Goal: Task Accomplishment & Management: Manage account settings

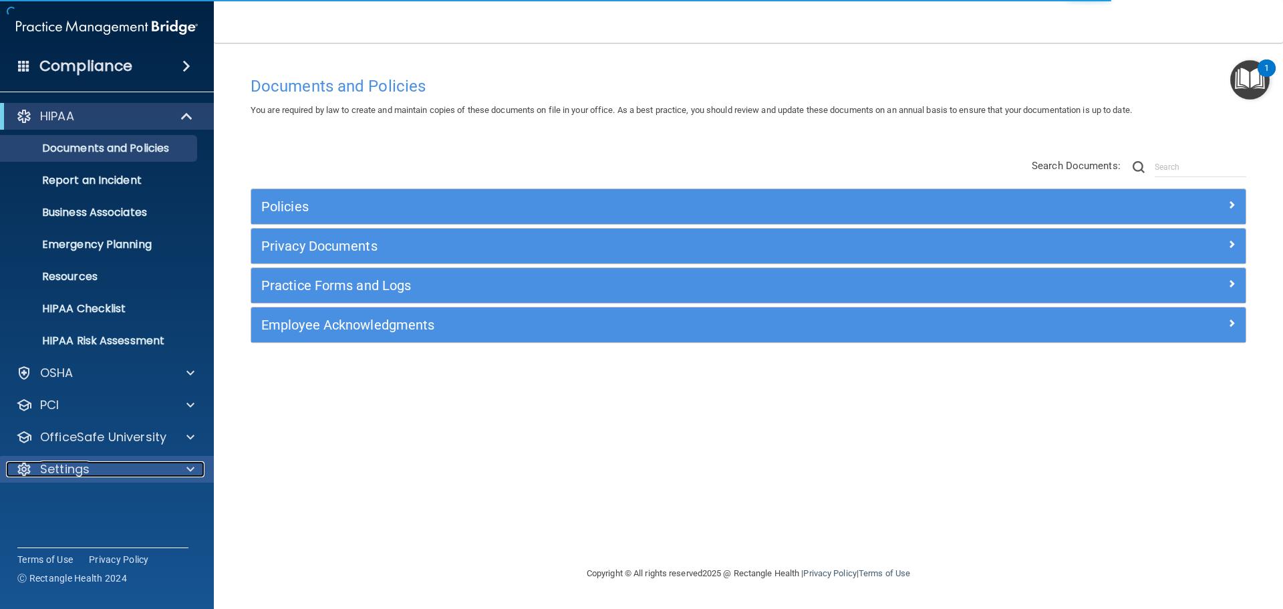
click at [74, 469] on p "Settings" at bounding box center [64, 469] width 49 height 16
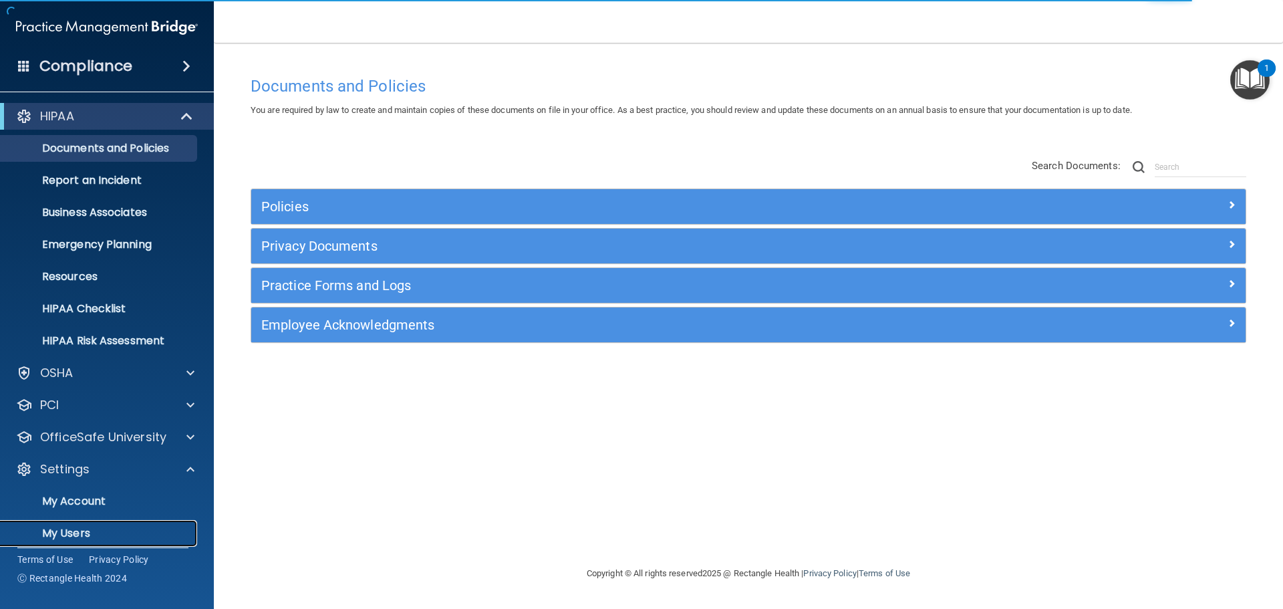
click at [61, 533] on p "My Users" at bounding box center [100, 533] width 182 height 13
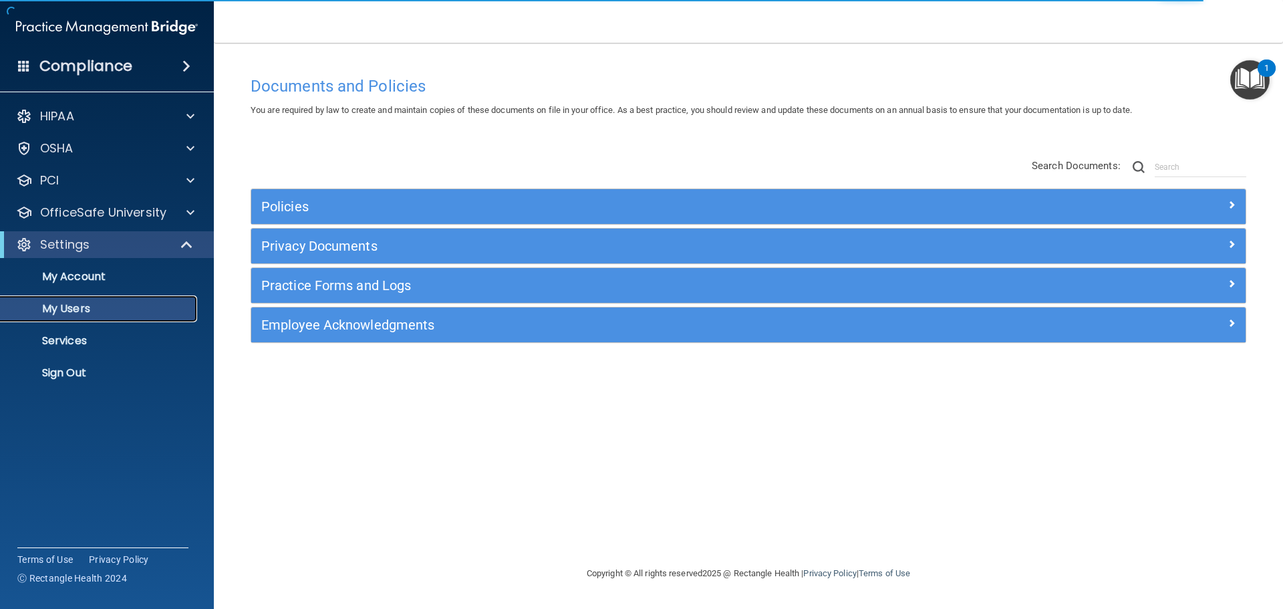
click at [79, 308] on p "My Users" at bounding box center [100, 308] width 182 height 13
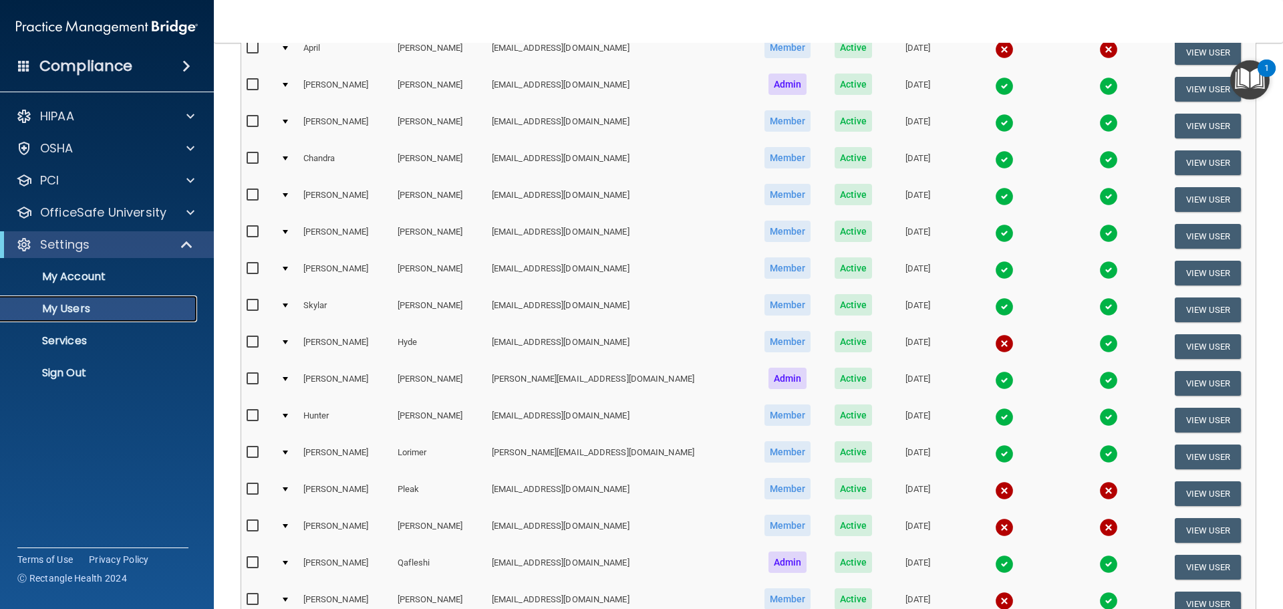
scroll to position [200, 0]
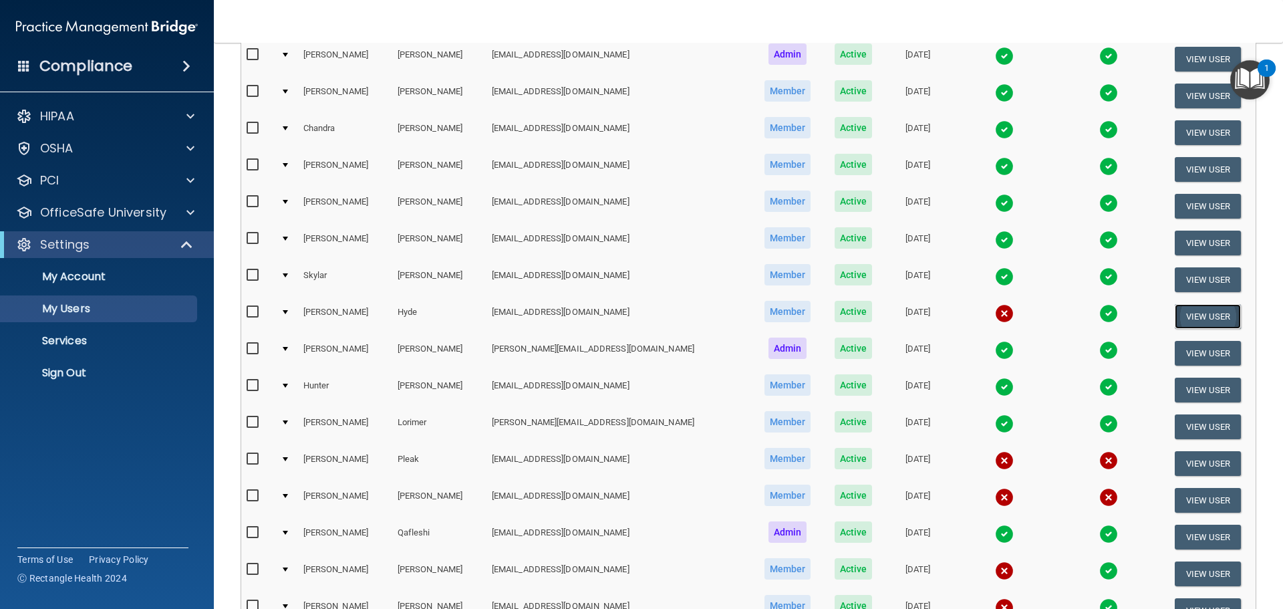
click at [1176, 319] on button "View User" at bounding box center [1208, 316] width 66 height 25
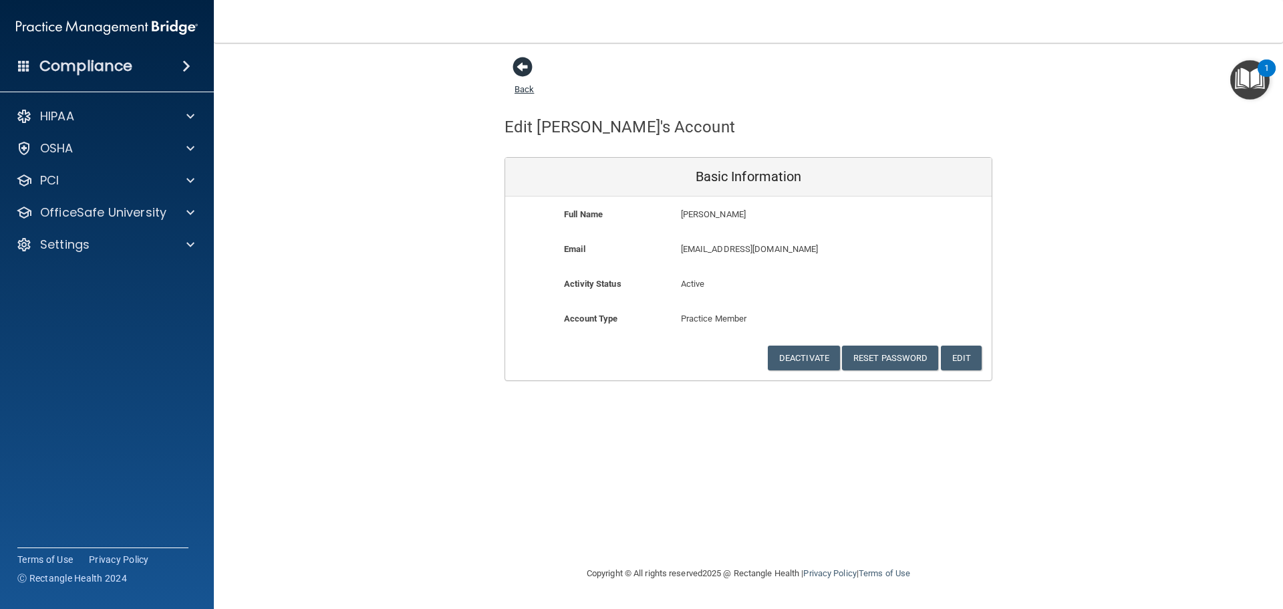
click at [524, 66] on span at bounding box center [523, 67] width 20 height 20
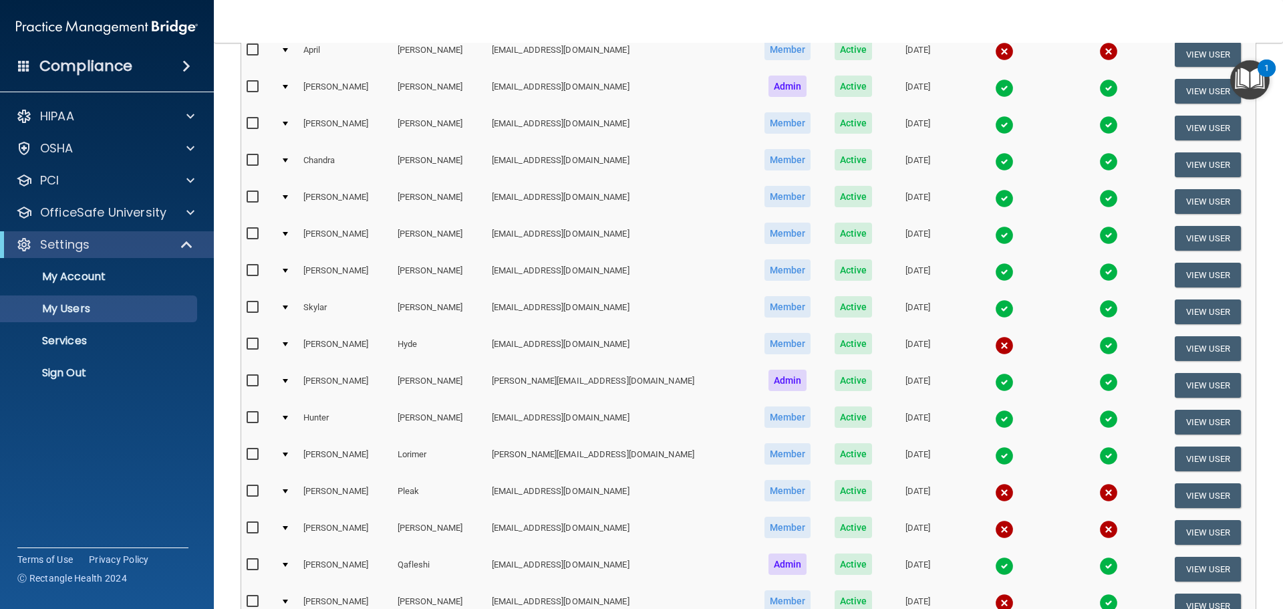
scroll to position [200, 0]
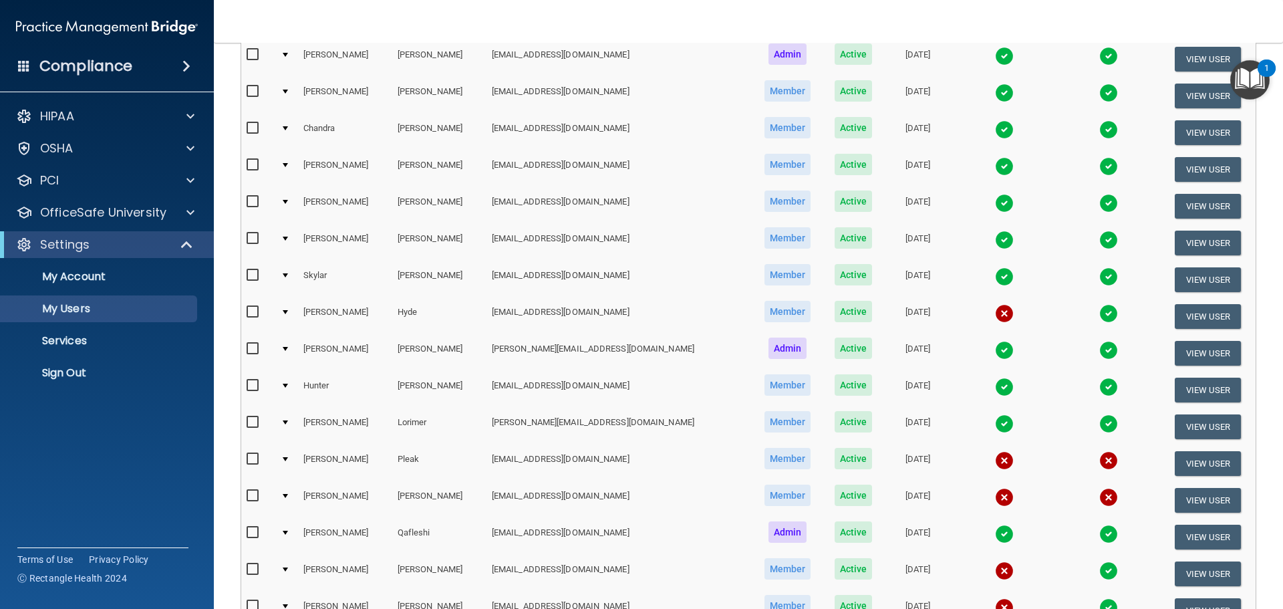
click at [995, 317] on img at bounding box center [1004, 313] width 19 height 19
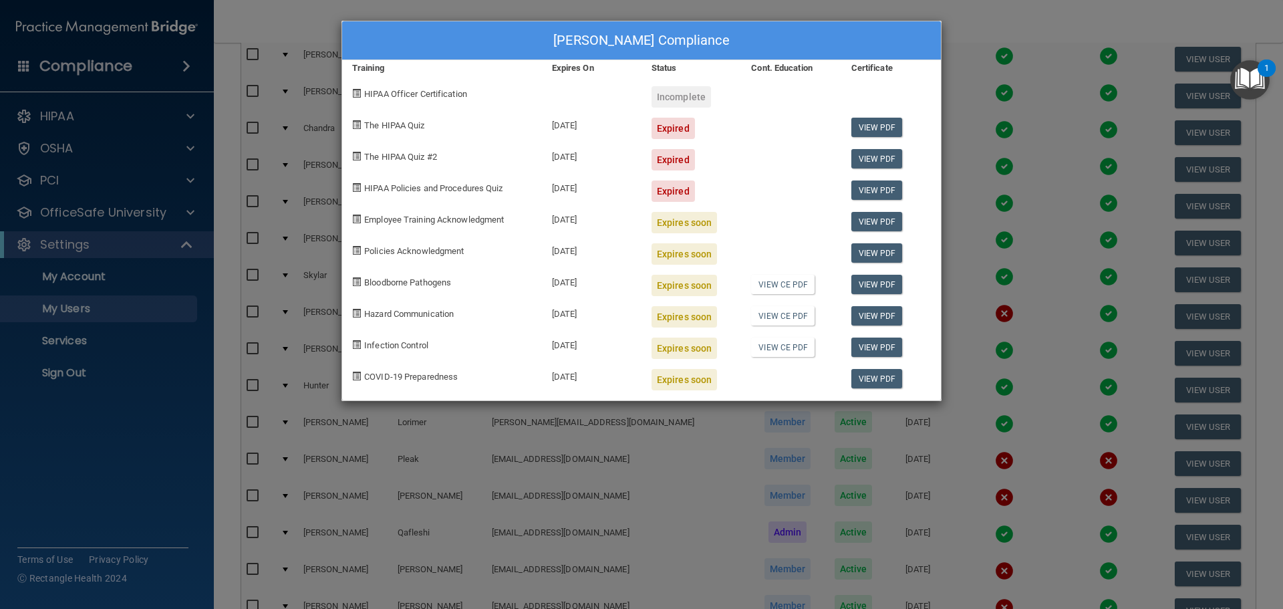
click at [1016, 210] on div "Hannah Hyde's Compliance Training Expires On Status Cont. Education Certificate…" at bounding box center [641, 304] width 1283 height 609
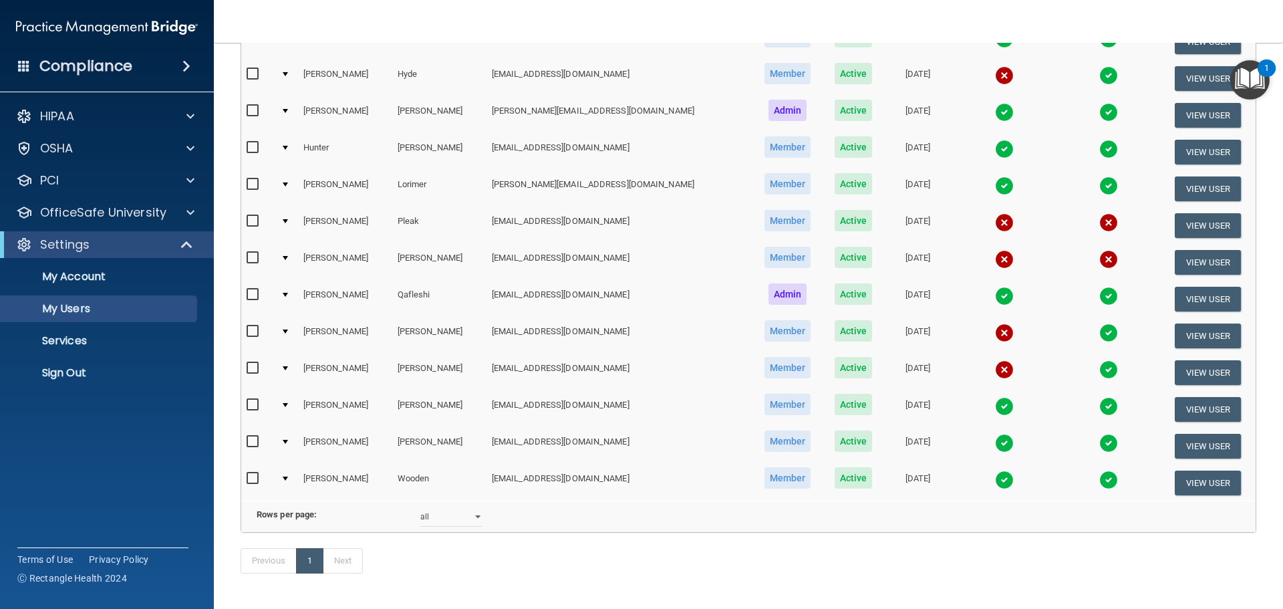
scroll to position [468, 0]
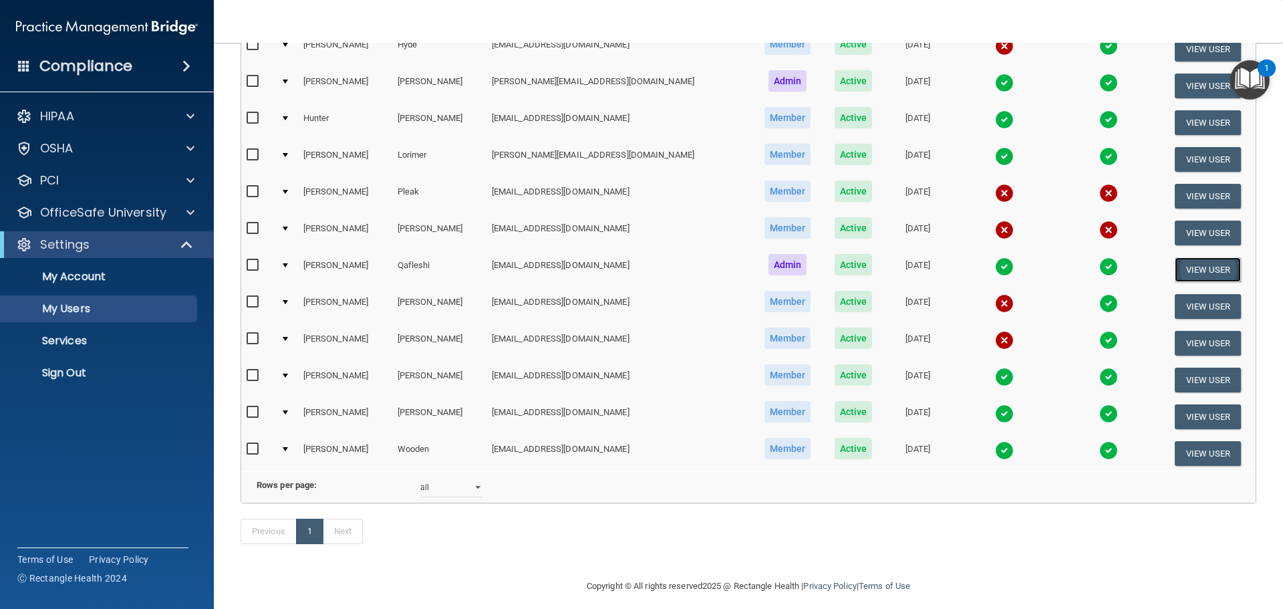
click at [1175, 273] on button "View User" at bounding box center [1208, 269] width 66 height 25
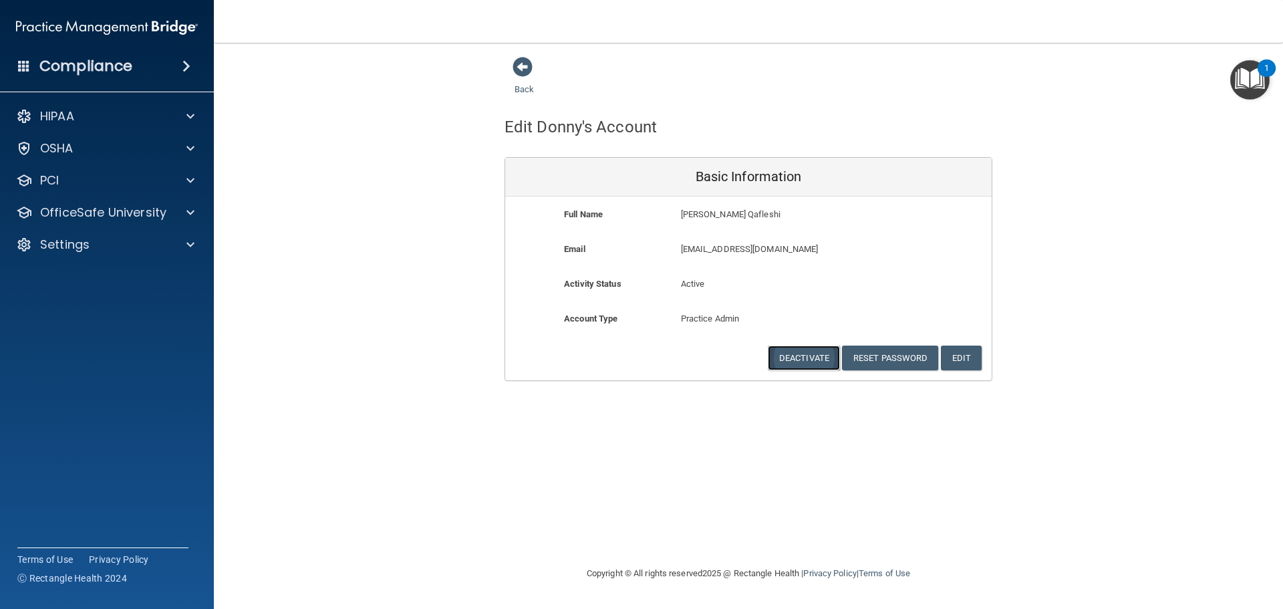
click at [801, 357] on button "Deactivate" at bounding box center [804, 357] width 72 height 25
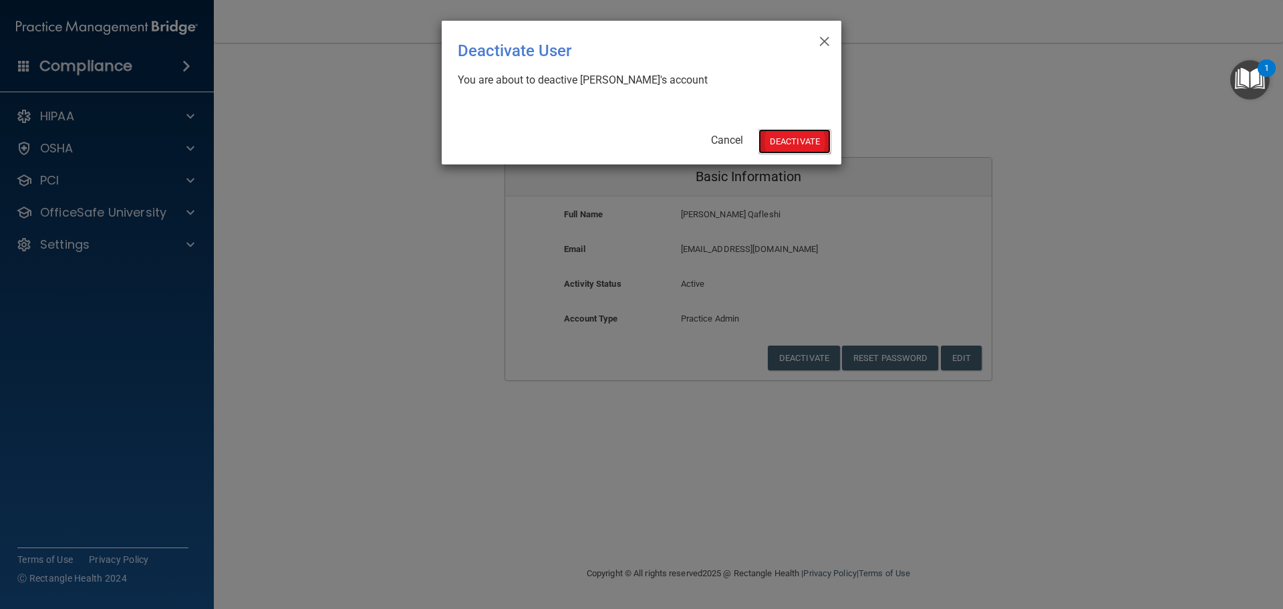
click at [797, 138] on button "Deactivate" at bounding box center [794, 141] width 72 height 25
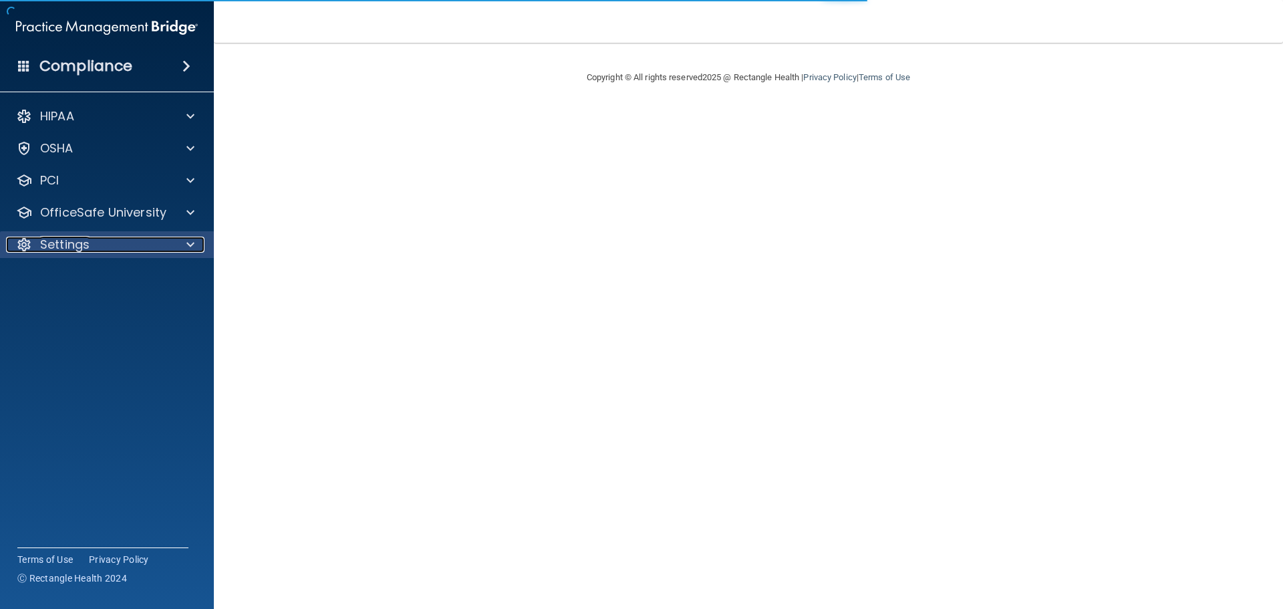
click at [125, 243] on div "Settings" at bounding box center [89, 245] width 166 height 16
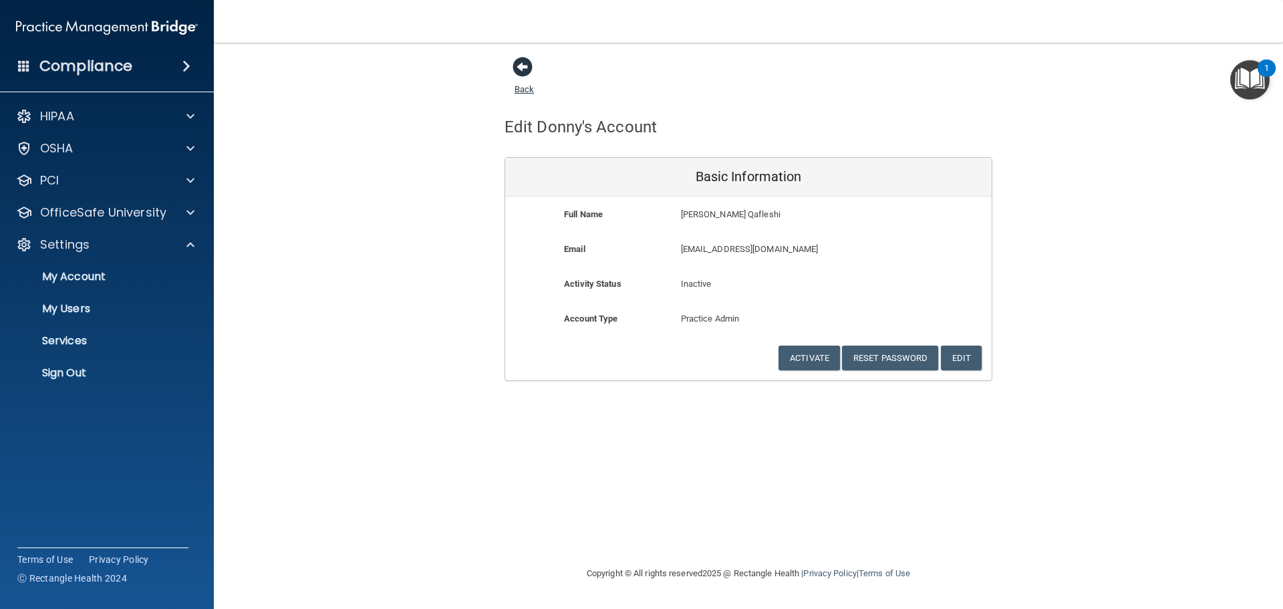
click at [522, 65] on span at bounding box center [523, 67] width 20 height 20
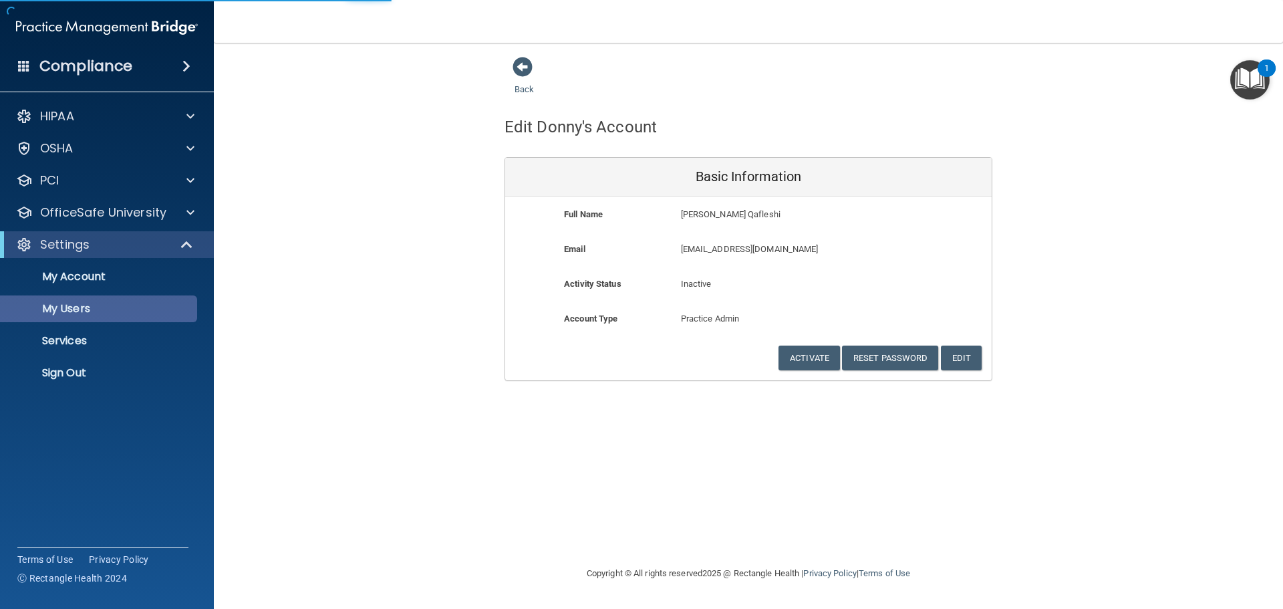
select select "20"
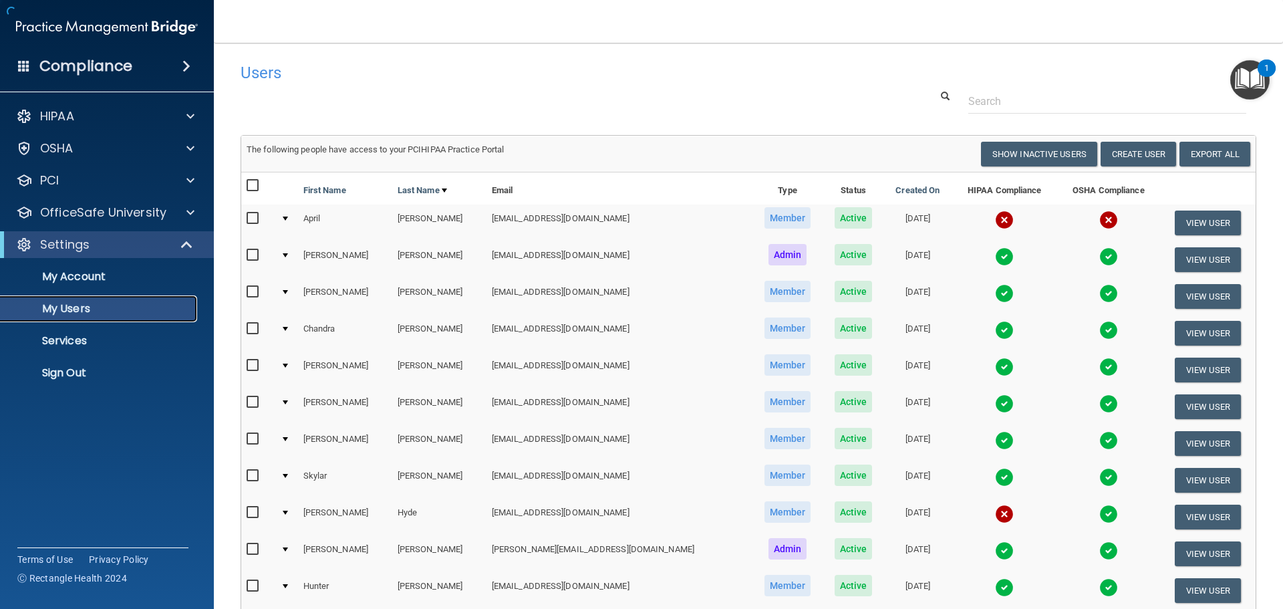
click at [90, 313] on p "My Users" at bounding box center [100, 308] width 182 height 13
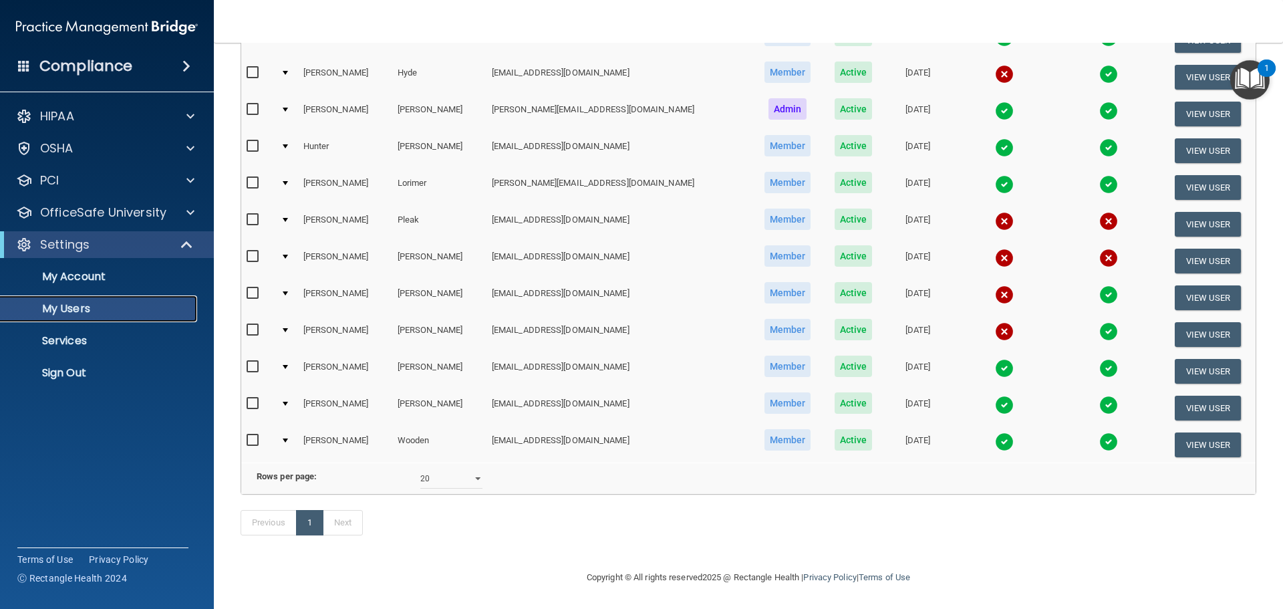
scroll to position [460, 0]
click at [1177, 321] on button "View User" at bounding box center [1208, 333] width 66 height 25
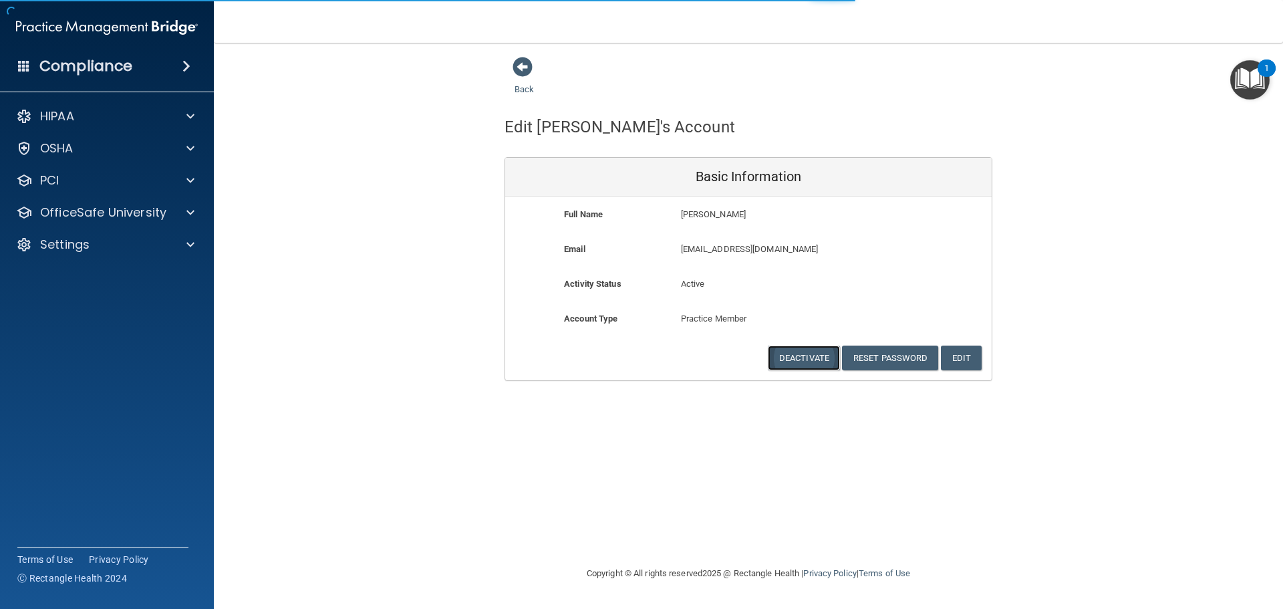
click at [805, 356] on button "Deactivate" at bounding box center [804, 357] width 72 height 25
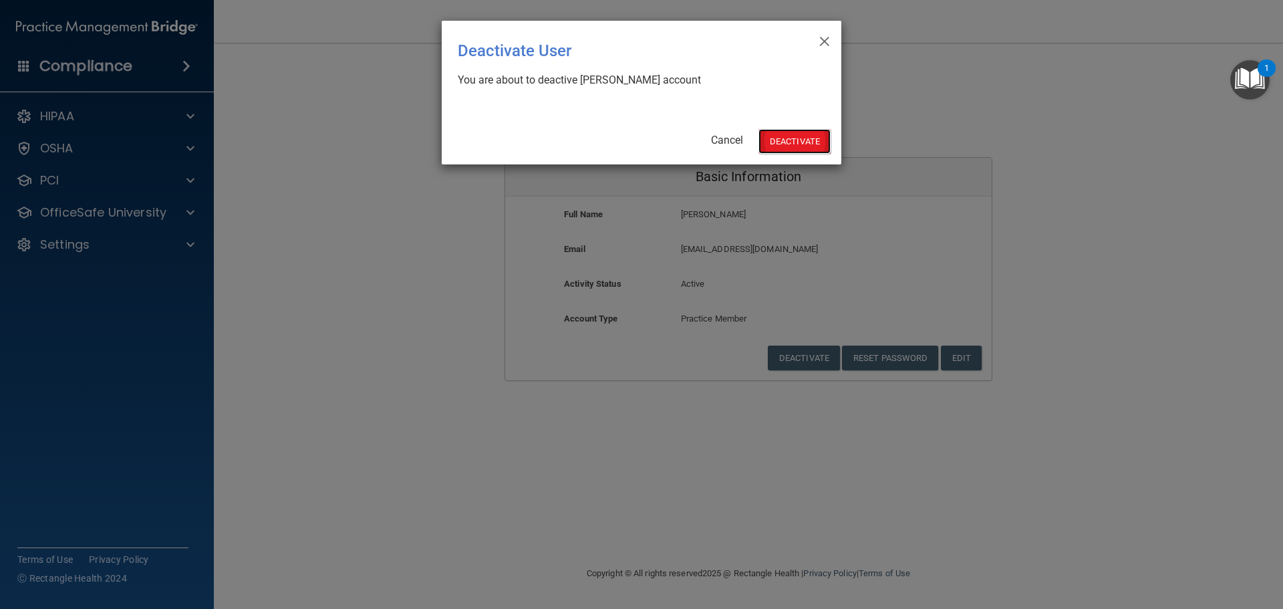
click at [805, 134] on button "Deactivate" at bounding box center [794, 141] width 72 height 25
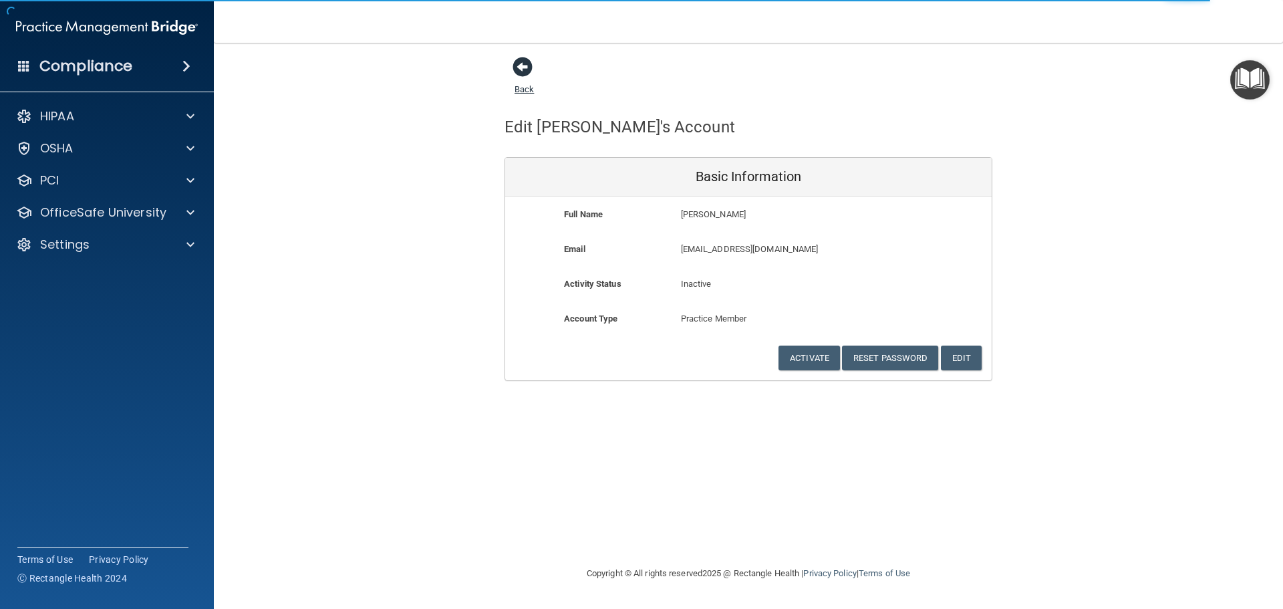
click at [525, 69] on span at bounding box center [523, 67] width 20 height 20
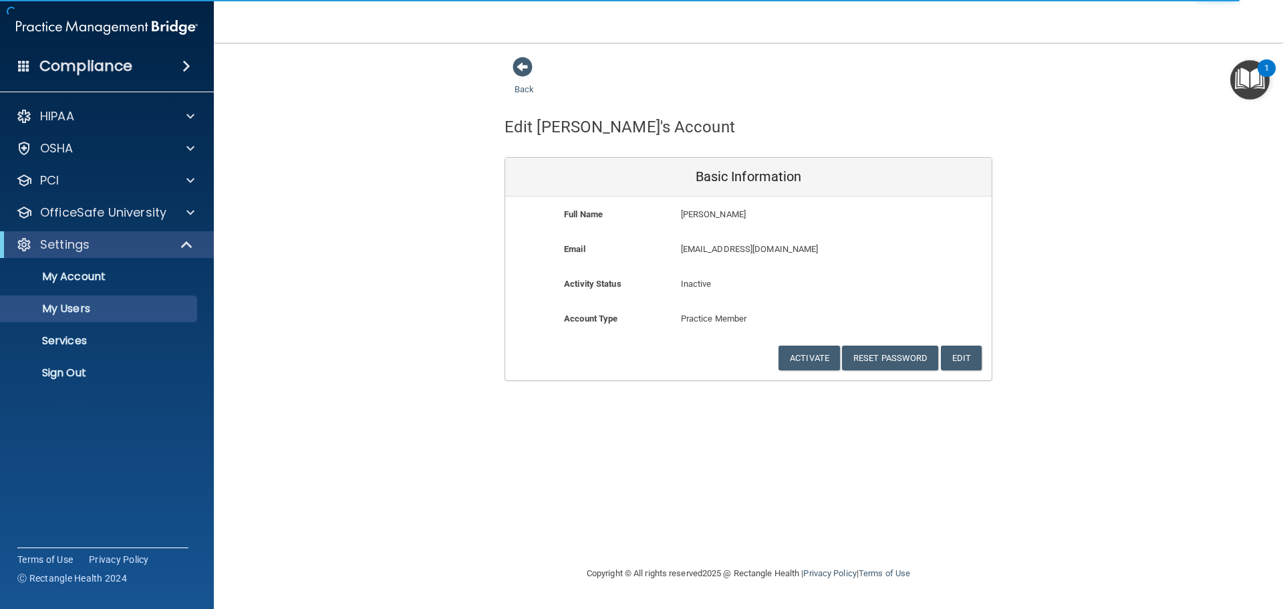
select select "20"
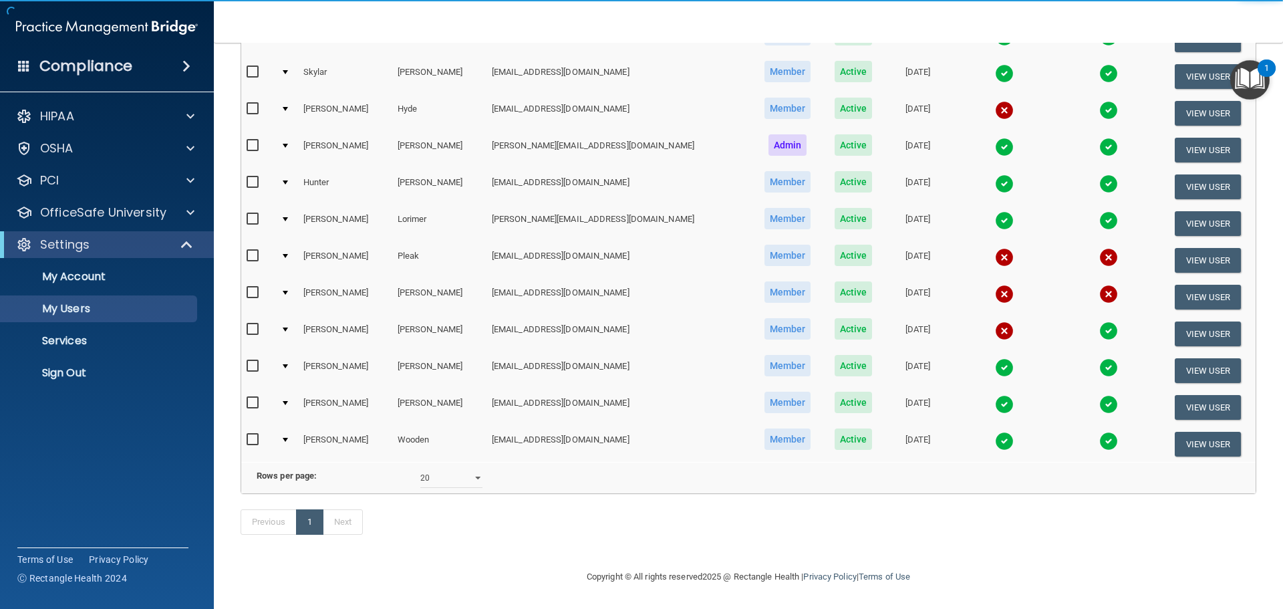
scroll to position [424, 0]
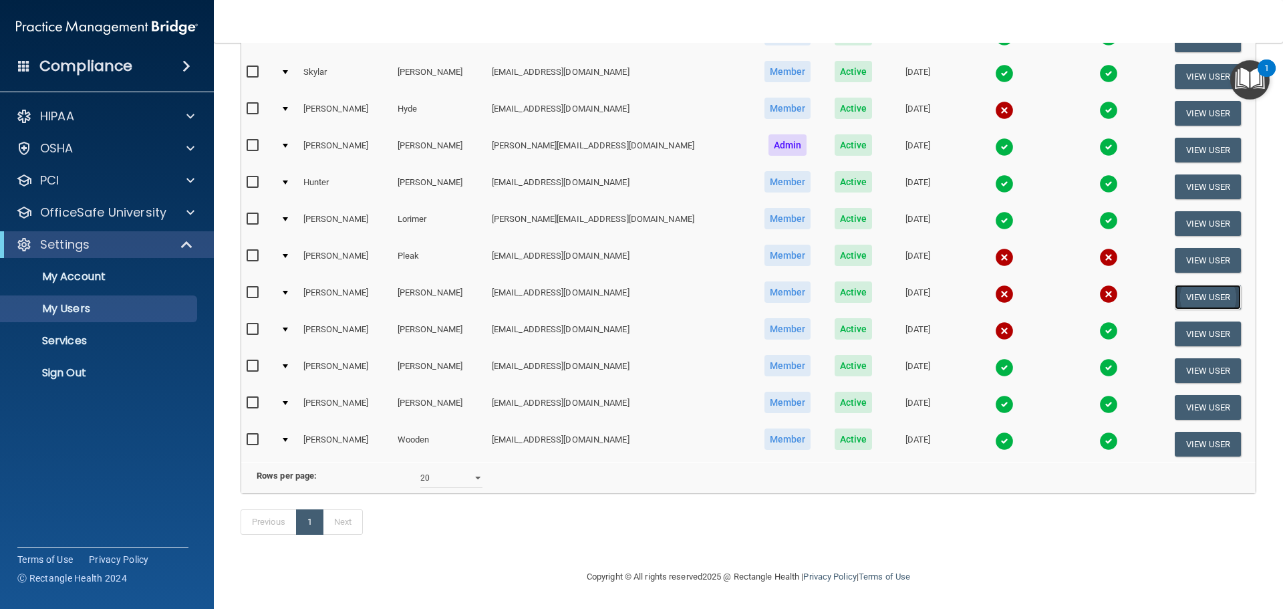
click at [1183, 285] on button "View User" at bounding box center [1208, 297] width 66 height 25
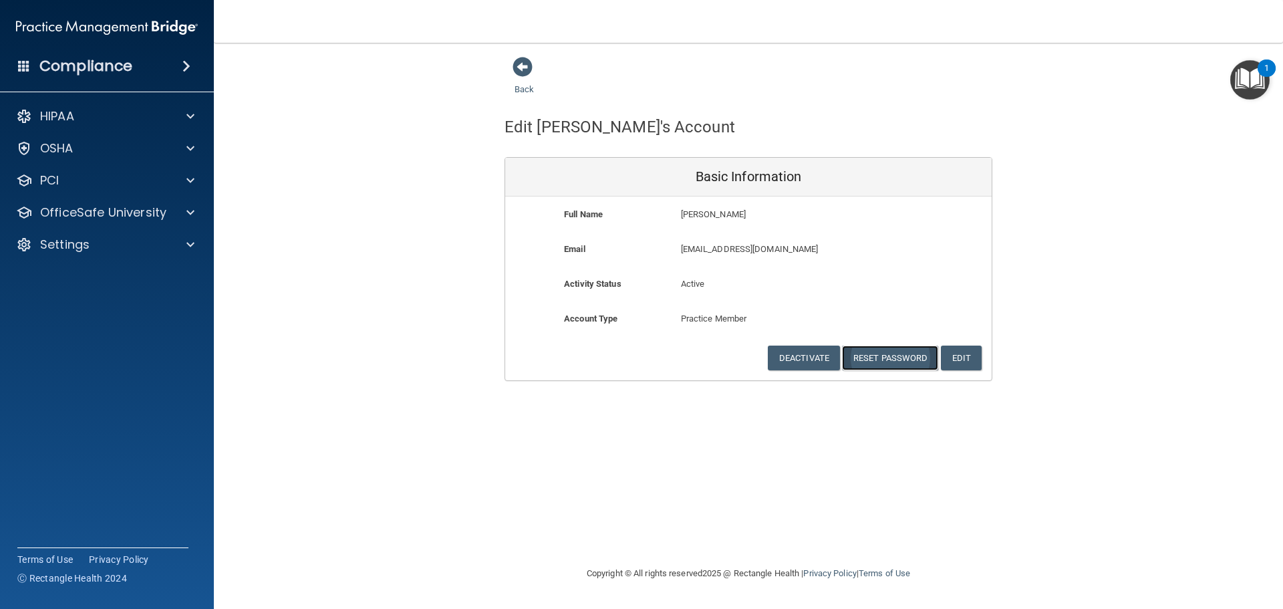
click at [881, 354] on button "Reset Password" at bounding box center [890, 357] width 96 height 25
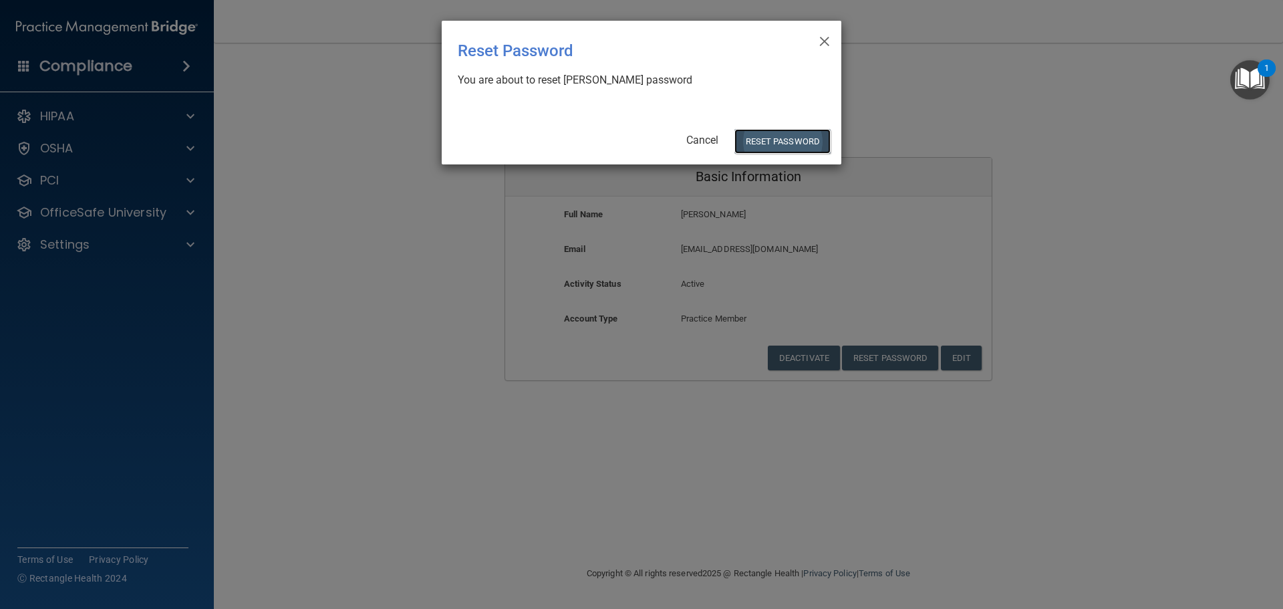
click at [782, 142] on button "Reset Password" at bounding box center [782, 141] width 96 height 25
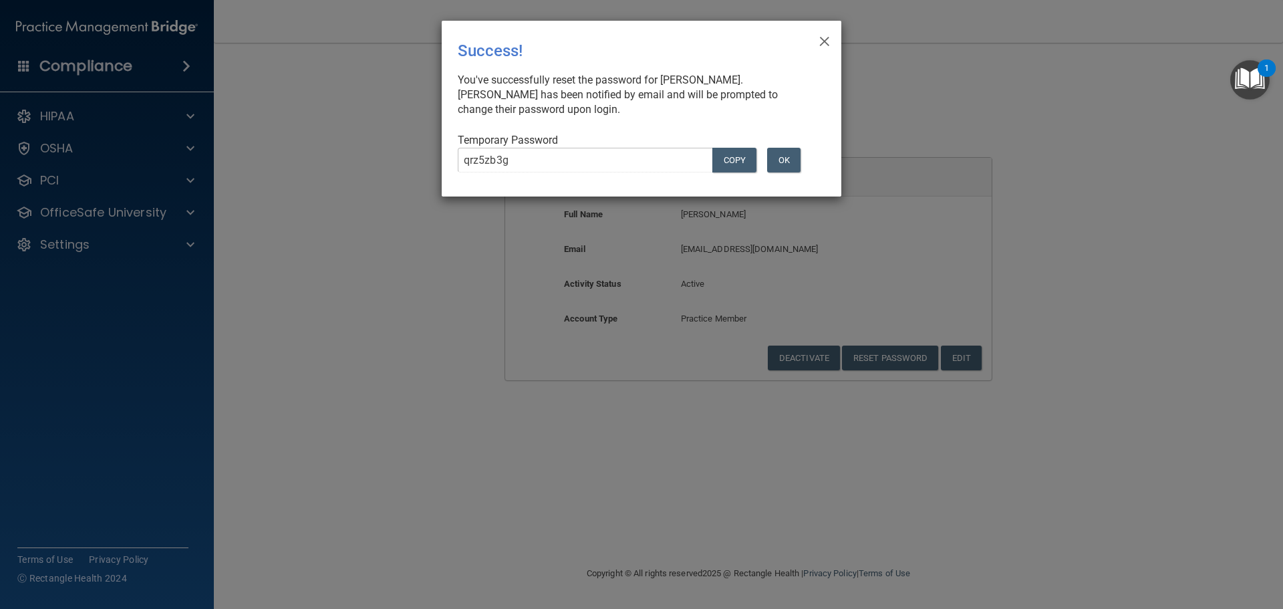
click at [818, 36] on div "× Close Success! You've successfully reset the password for Nadia Pritchard. Na…" at bounding box center [642, 109] width 400 height 176
click at [825, 41] on span "×" at bounding box center [825, 39] width 12 height 27
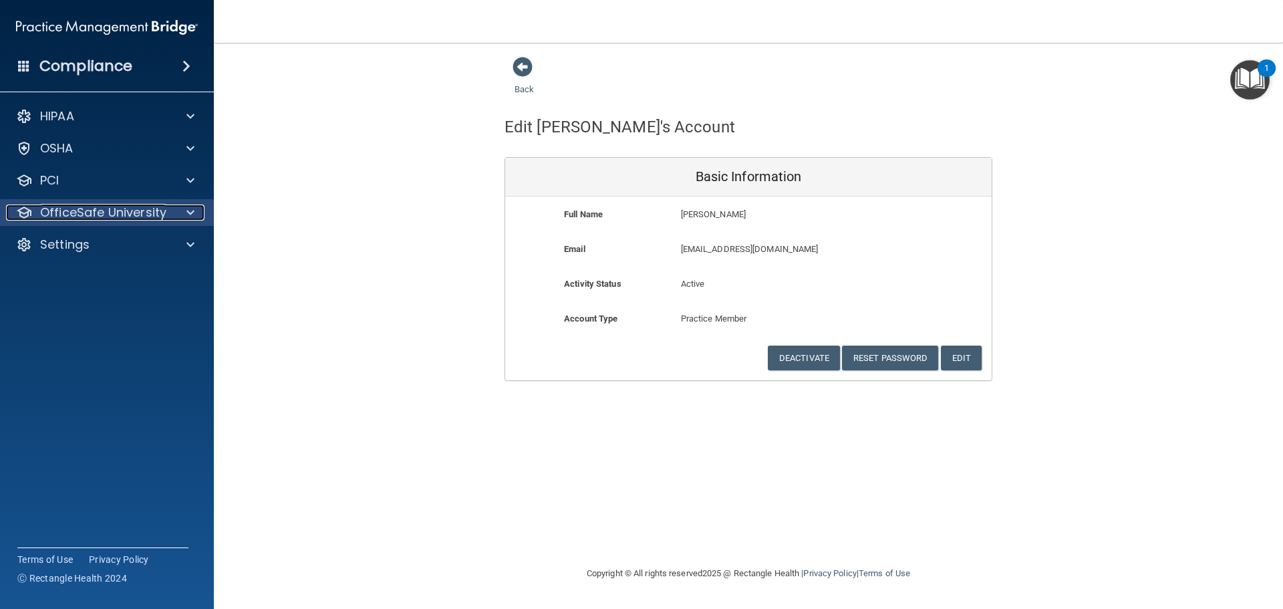
click at [116, 219] on p "OfficeSafe University" at bounding box center [103, 212] width 126 height 16
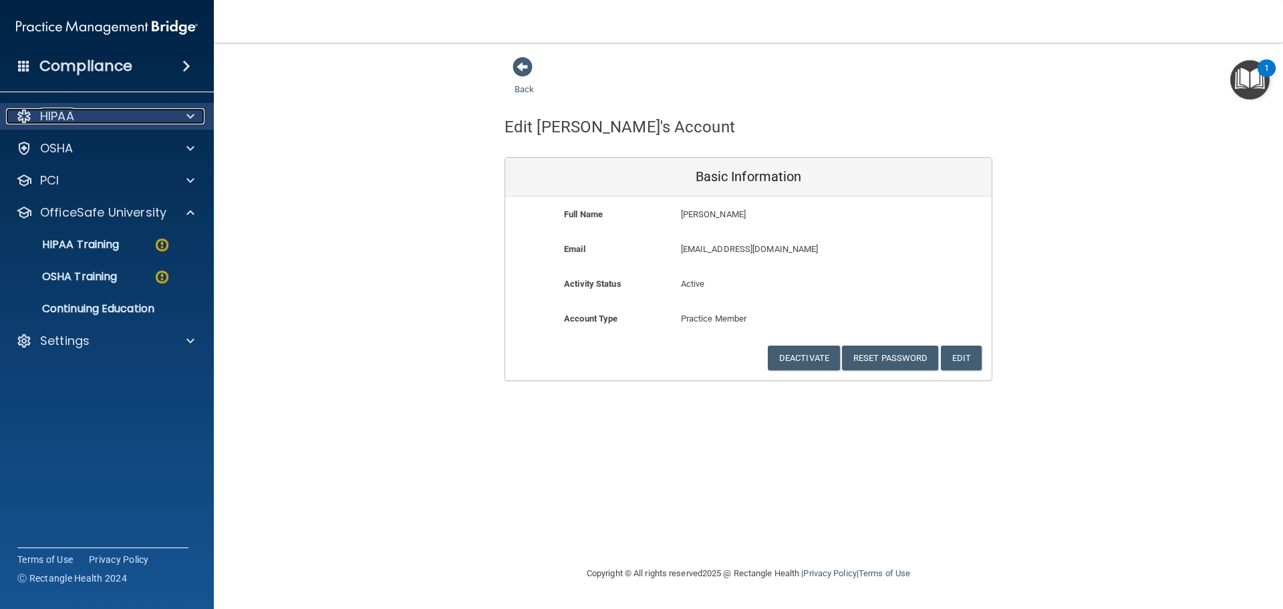
click at [59, 121] on p "HIPAA" at bounding box center [57, 116] width 34 height 16
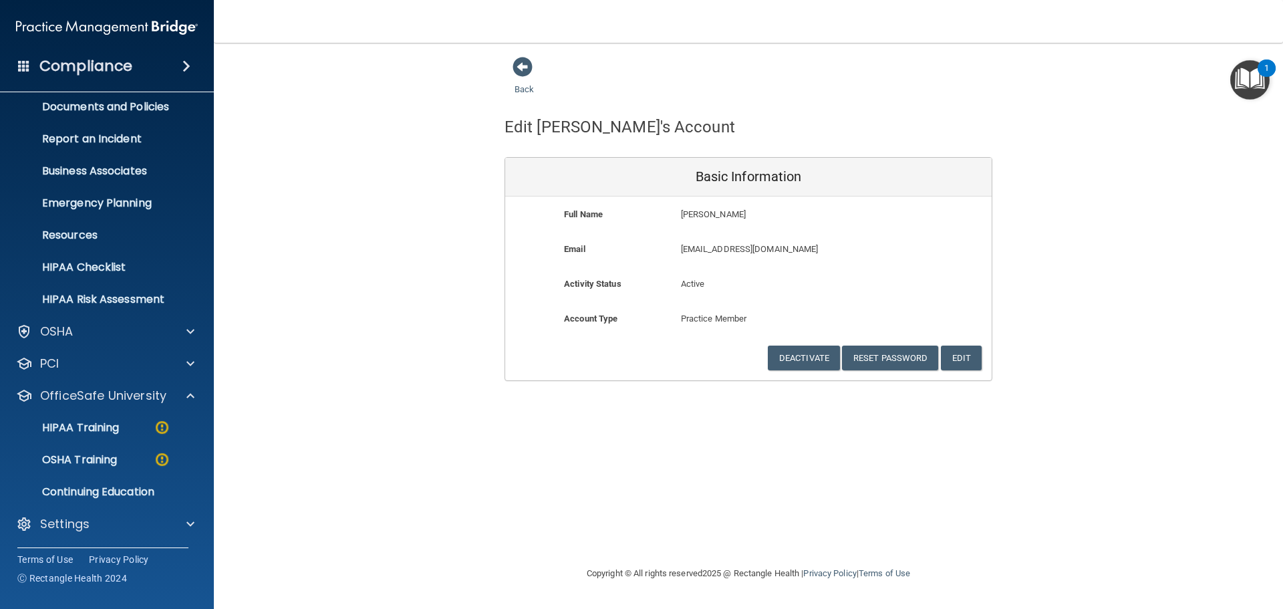
scroll to position [42, 0]
click at [60, 525] on p "Settings" at bounding box center [64, 523] width 49 height 16
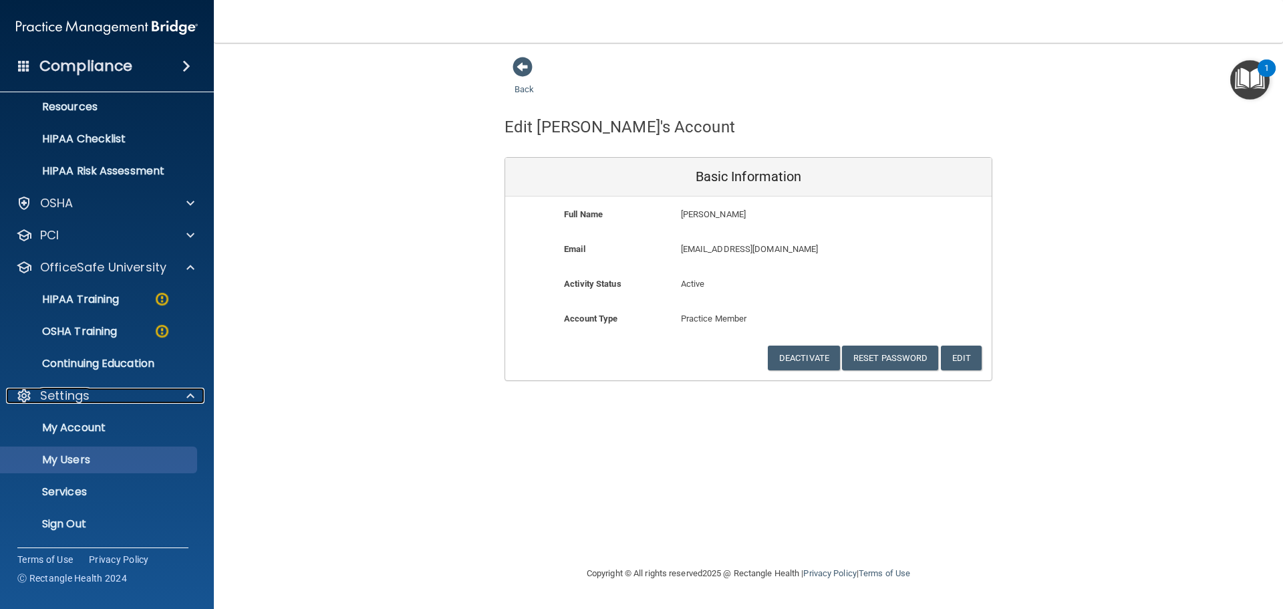
scroll to position [170, 0]
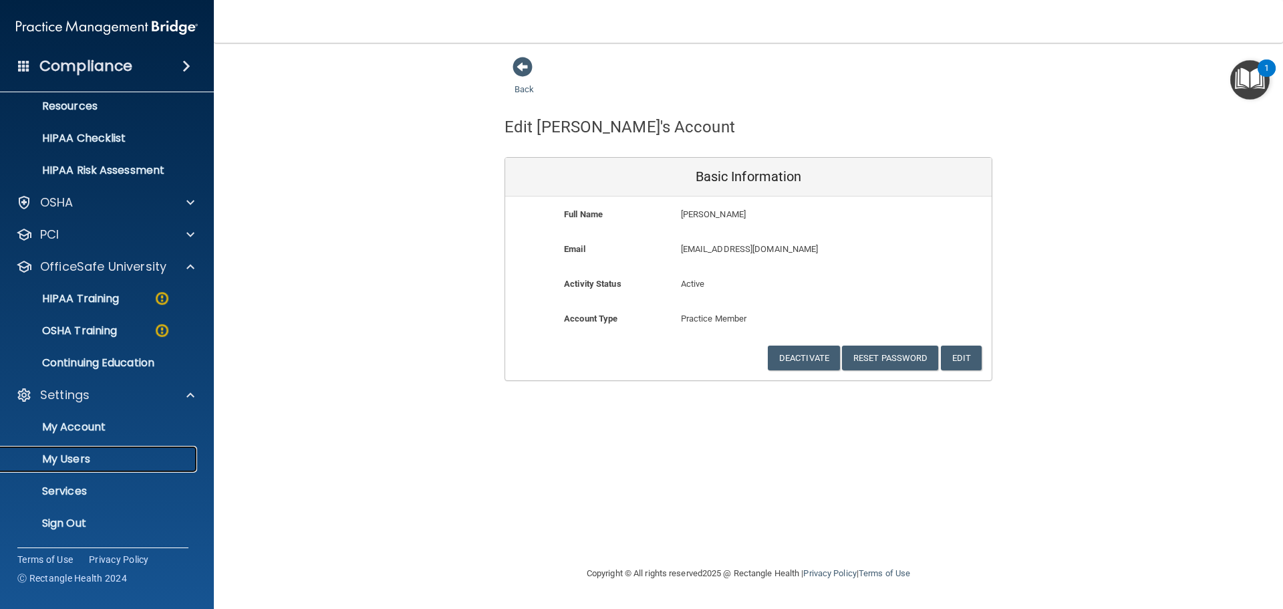
click at [96, 458] on p "My Users" at bounding box center [100, 458] width 182 height 13
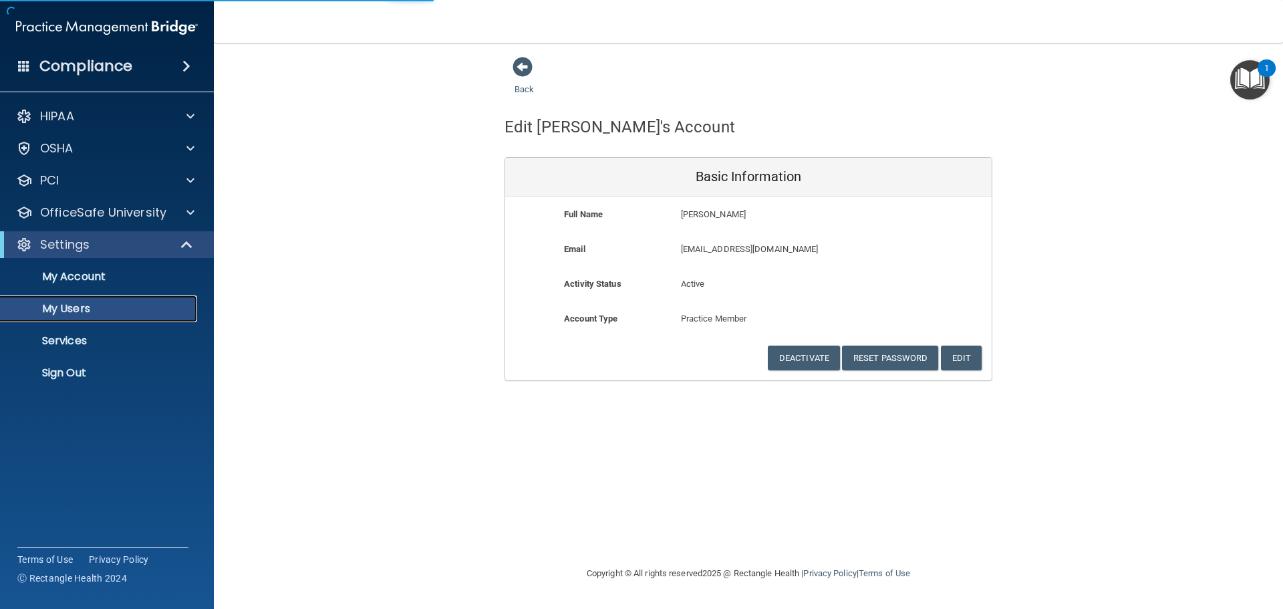
select select "20"
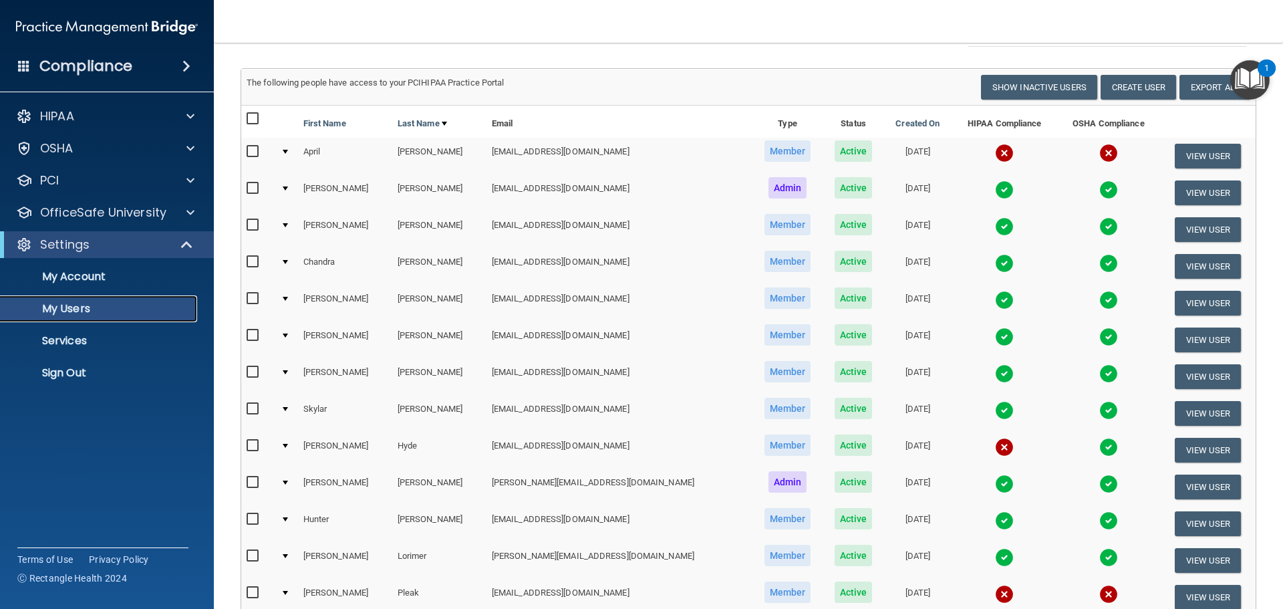
scroll to position [134, 0]
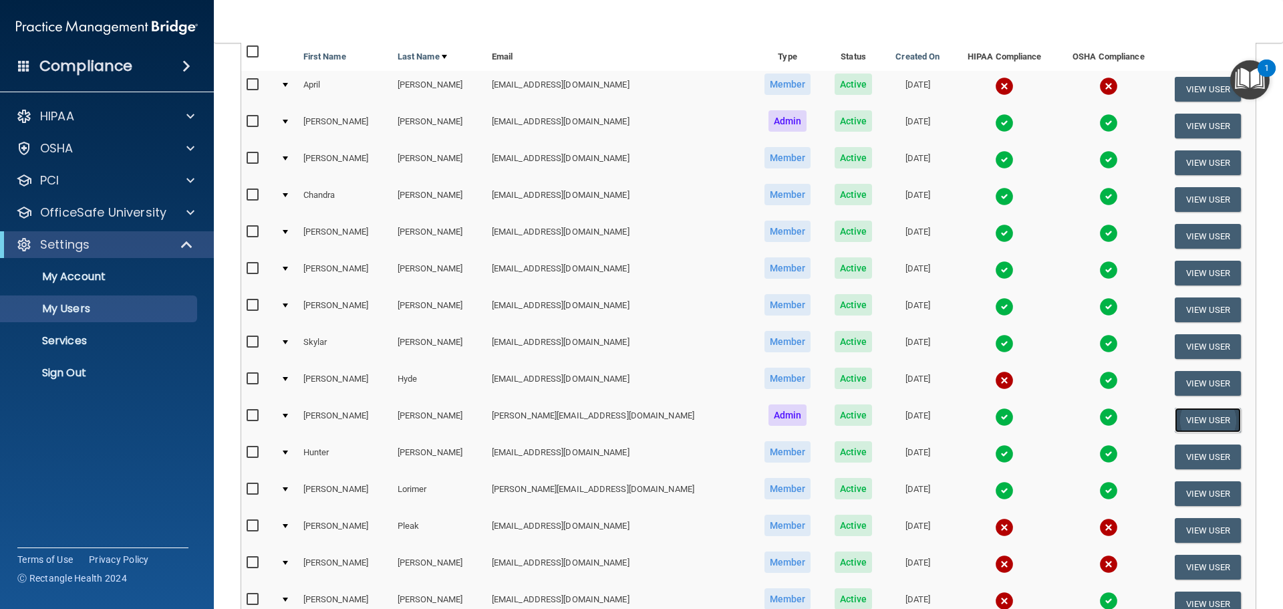
click at [1195, 425] on button "View User" at bounding box center [1208, 420] width 66 height 25
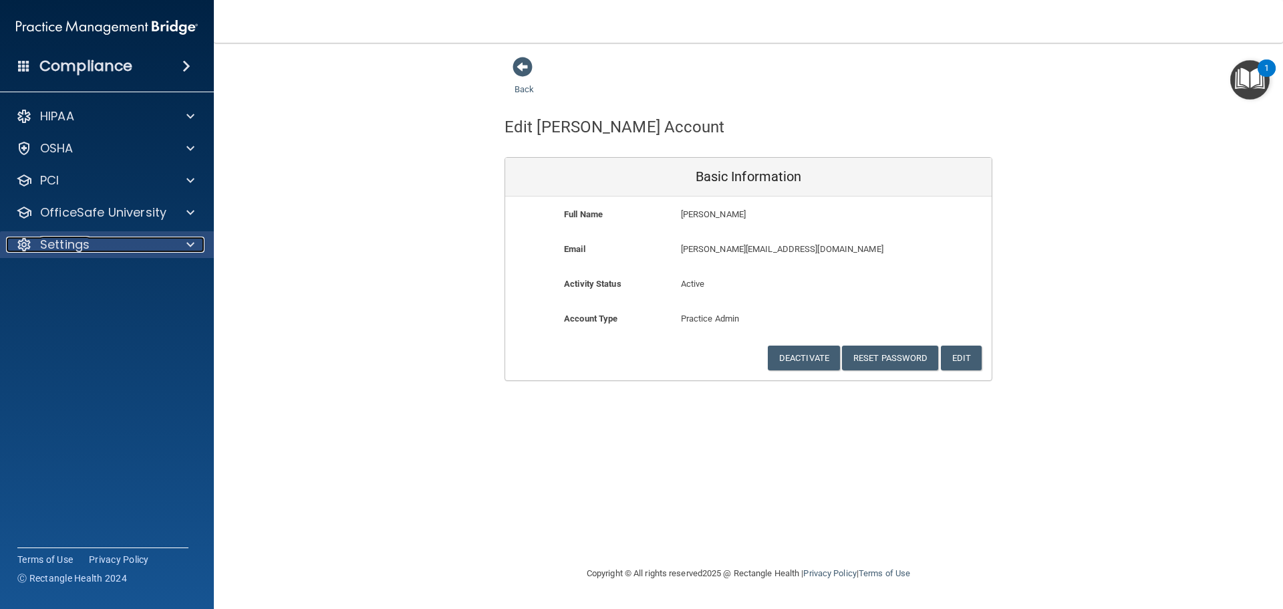
click at [47, 245] on p "Settings" at bounding box center [64, 245] width 49 height 16
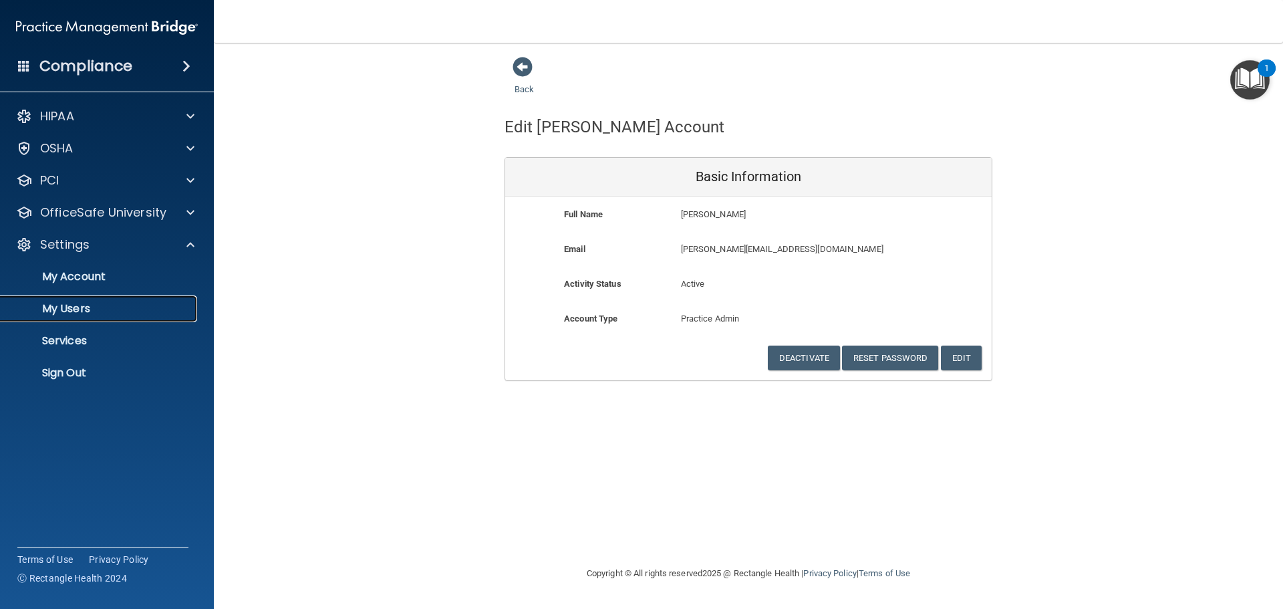
click at [86, 313] on p "My Users" at bounding box center [100, 308] width 182 height 13
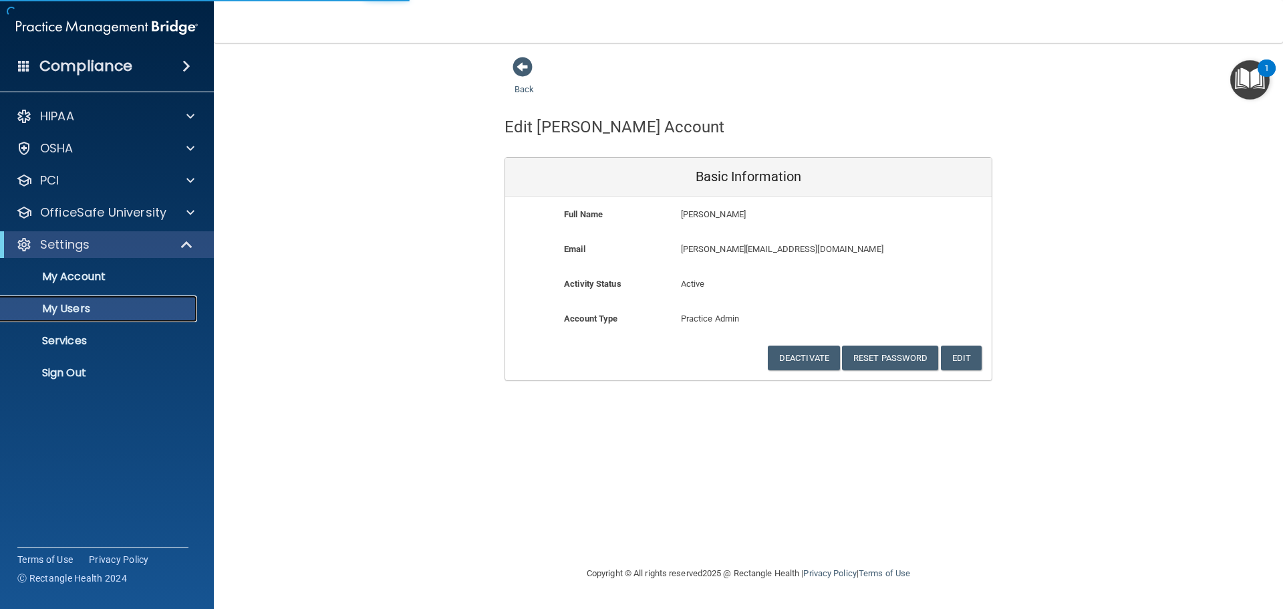
select select "20"
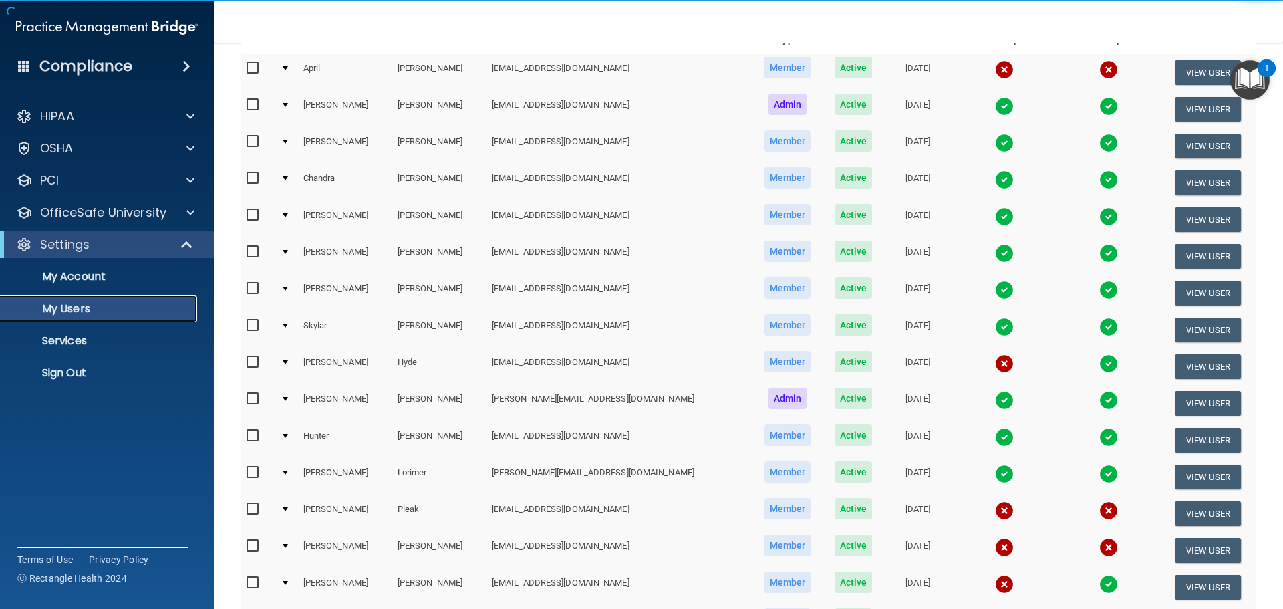
scroll to position [200, 0]
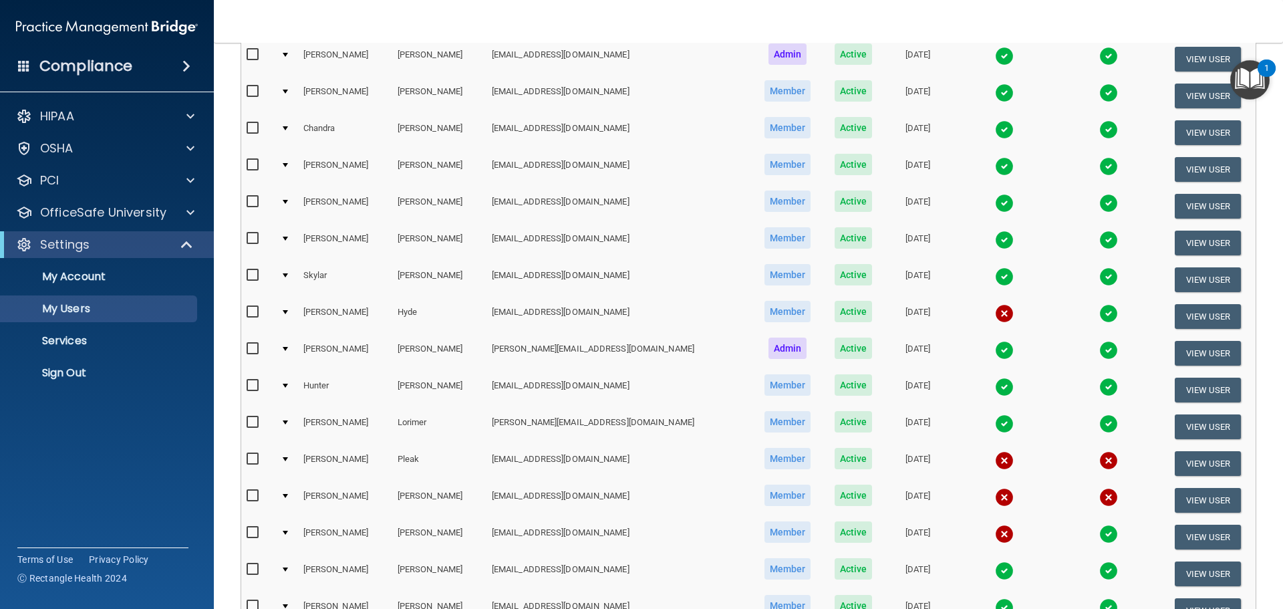
click at [995, 344] on img at bounding box center [1004, 350] width 19 height 19
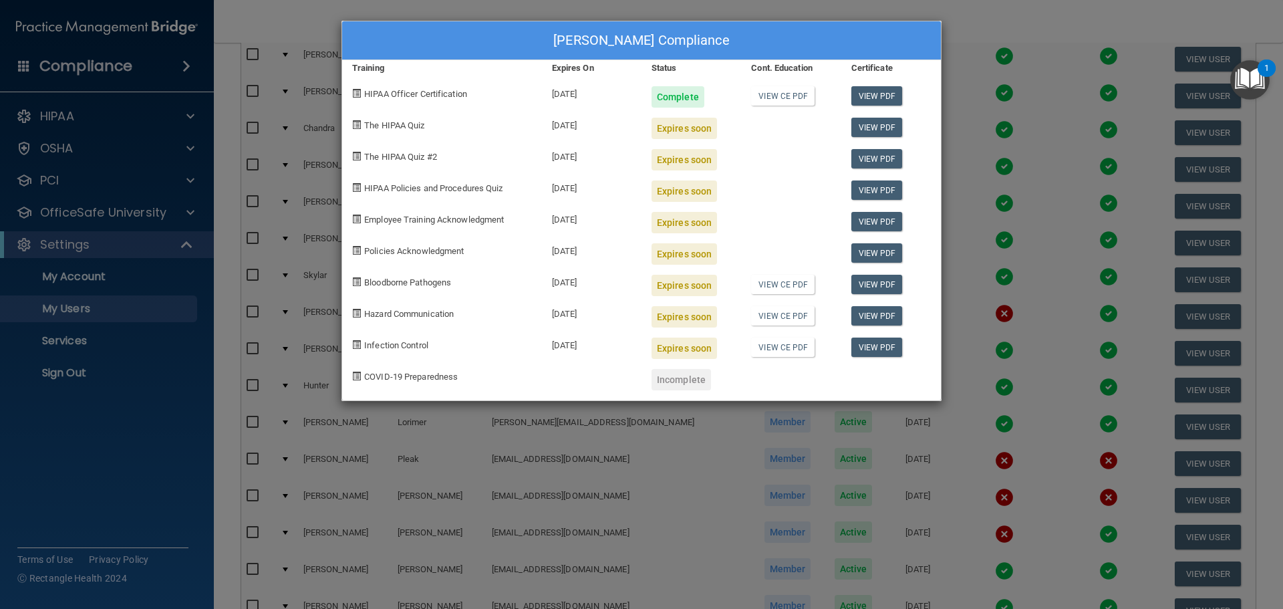
click at [1030, 33] on div "DeVanna Lawrence's Compliance Training Expires On Status Cont. Education Certif…" at bounding box center [641, 304] width 1283 height 609
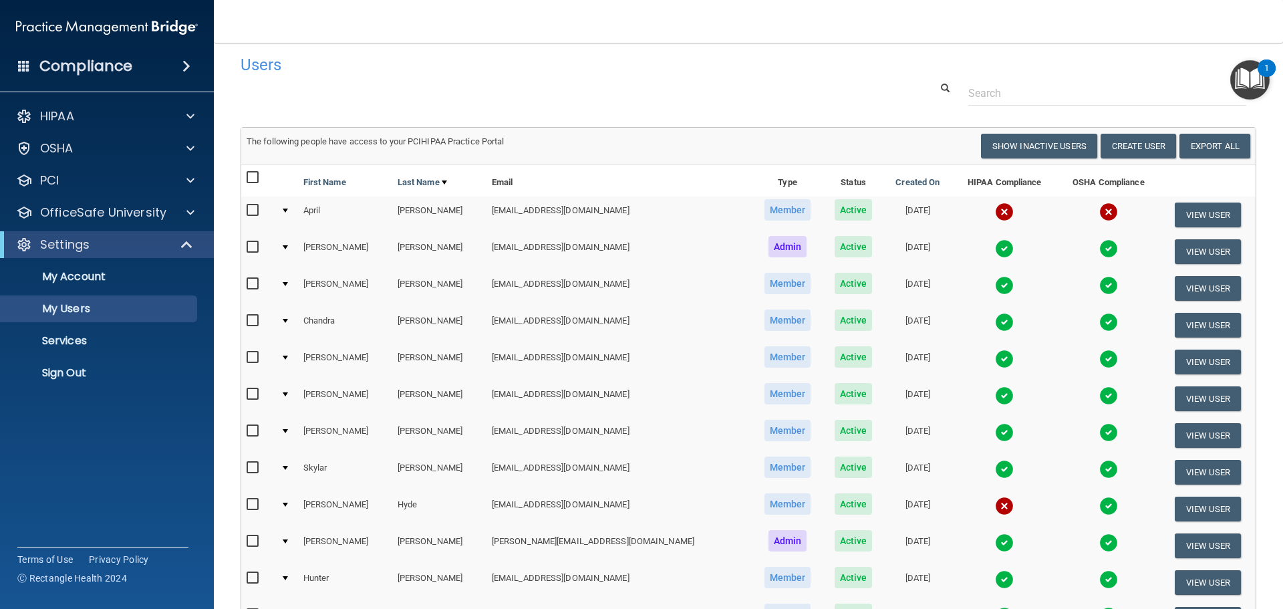
scroll to position [0, 0]
